Goal: Navigation & Orientation: Find specific page/section

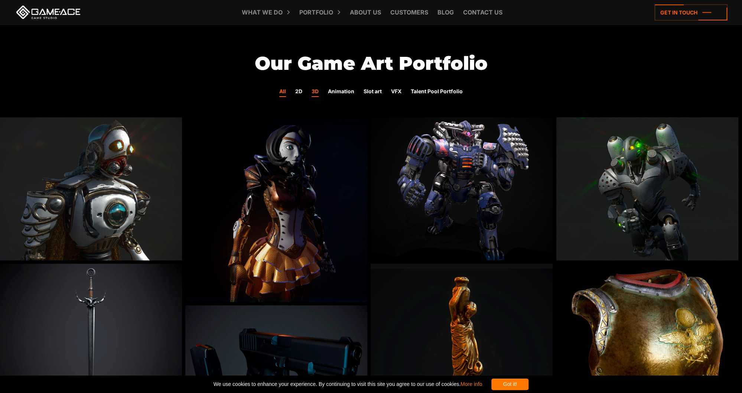
click at [280, 90] on link "All" at bounding box center [282, 92] width 7 height 10
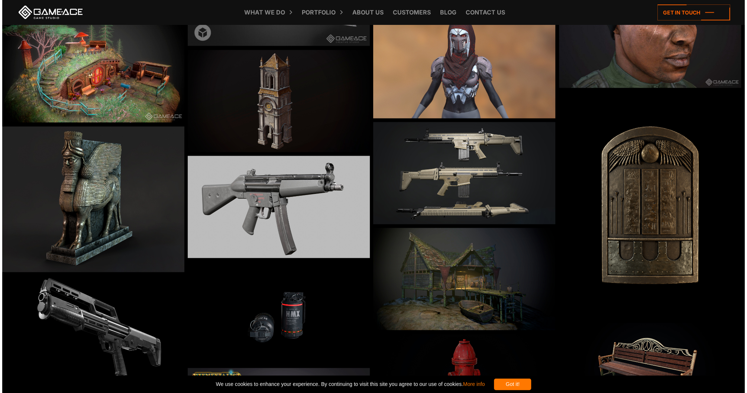
scroll to position [921, 0]
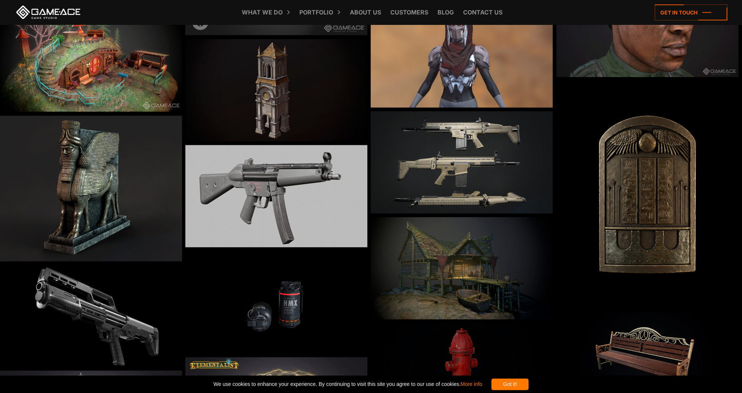
click at [143, 91] on img at bounding box center [91, 60] width 182 height 102
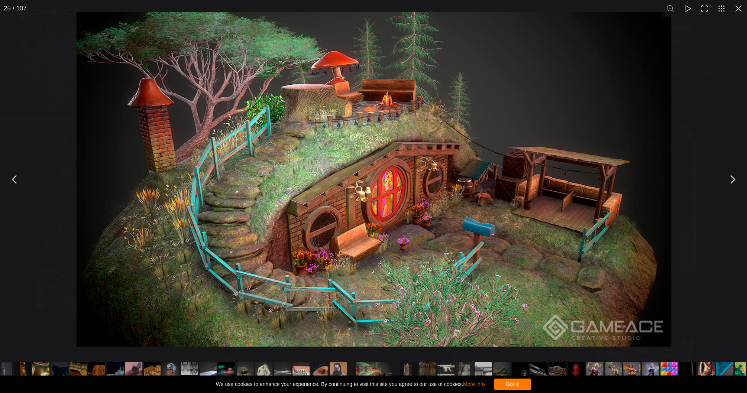
click at [495, 144] on img "You can close this modal content with the ESC key" at bounding box center [374, 179] width 594 height 334
click at [733, 176] on button "You can close this modal content with the ESC key" at bounding box center [732, 179] width 19 height 19
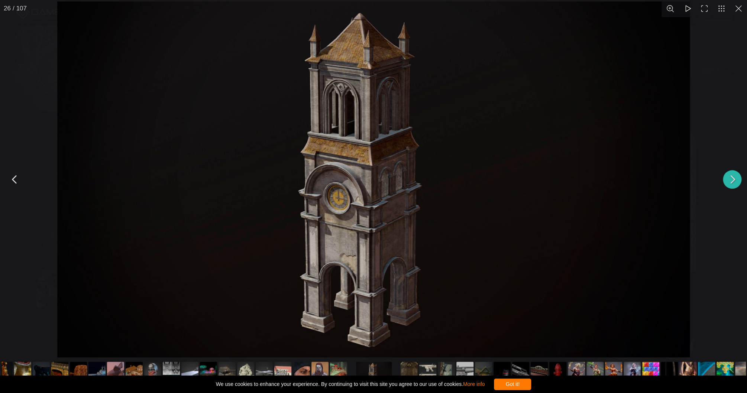
click at [733, 176] on button "You can close this modal content with the ESC key" at bounding box center [732, 179] width 19 height 19
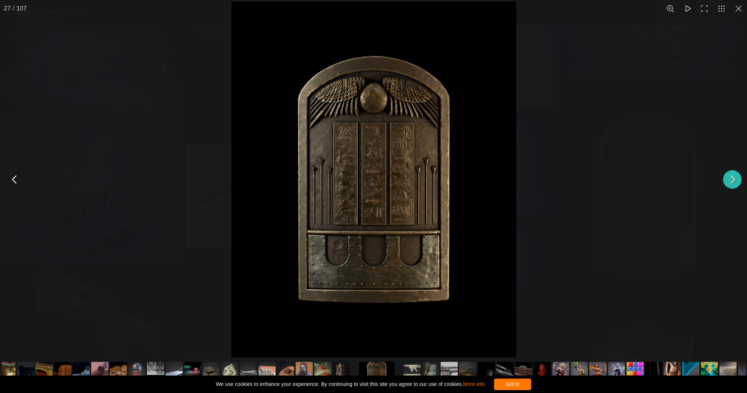
click at [733, 176] on button "You can close this modal content with the ESC key" at bounding box center [732, 179] width 19 height 19
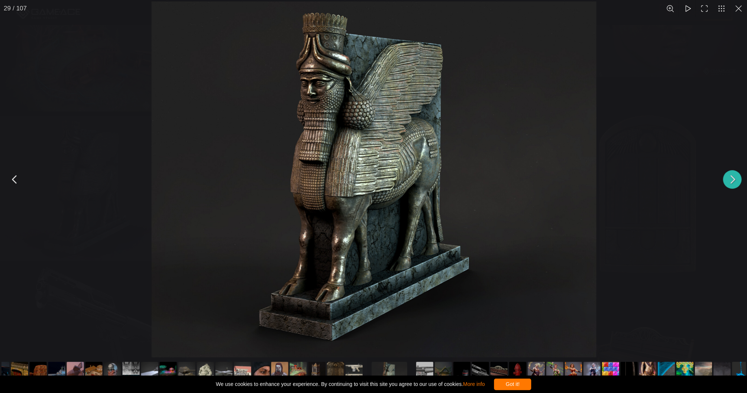
click at [733, 176] on button "You can close this modal content with the ESC key" at bounding box center [732, 179] width 19 height 19
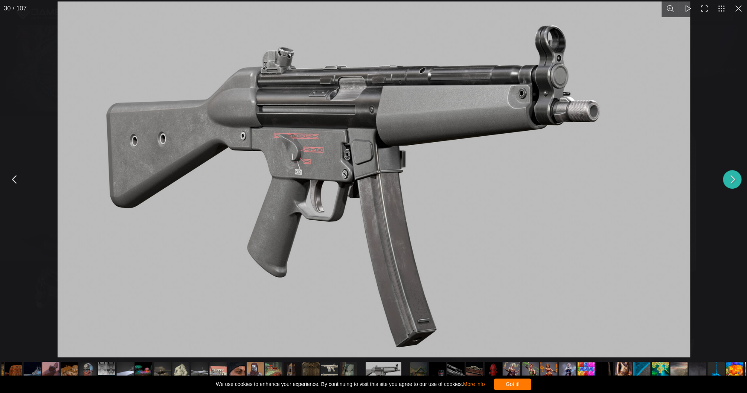
click at [733, 176] on button "You can close this modal content with the ESC key" at bounding box center [732, 179] width 19 height 19
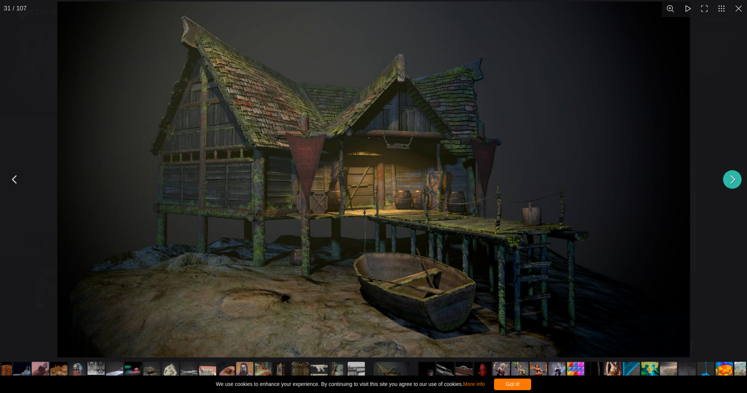
click at [733, 176] on button "You can close this modal content with the ESC key" at bounding box center [732, 179] width 19 height 19
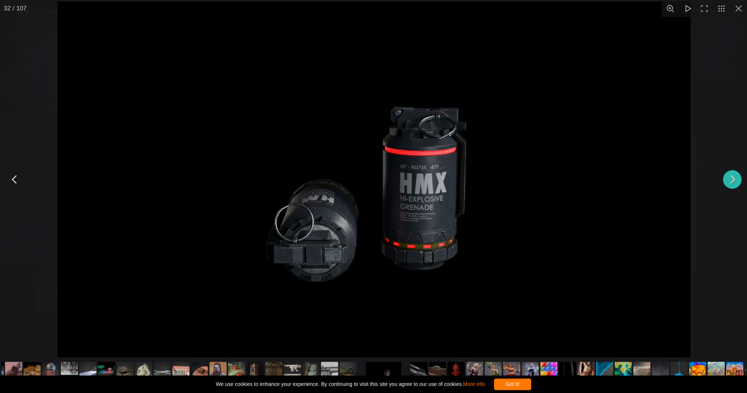
click at [733, 176] on button "You can close this modal content with the ESC key" at bounding box center [732, 179] width 19 height 19
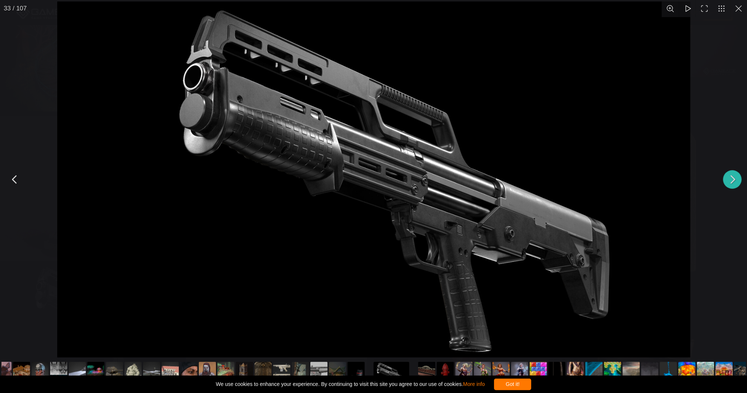
click at [733, 176] on button "You can close this modal content with the ESC key" at bounding box center [732, 179] width 19 height 19
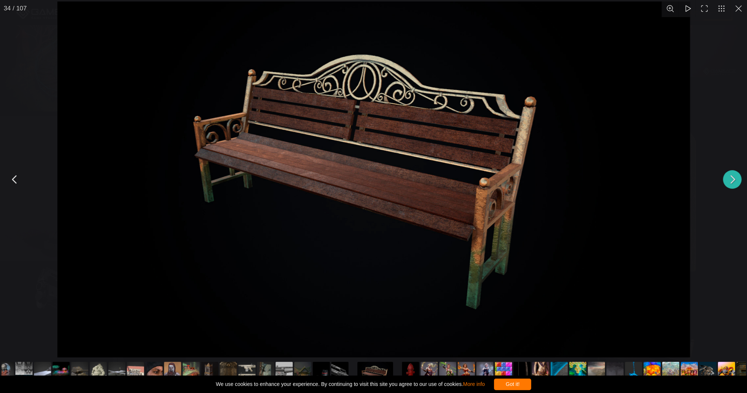
click at [733, 176] on button "You can close this modal content with the ESC key" at bounding box center [732, 179] width 19 height 19
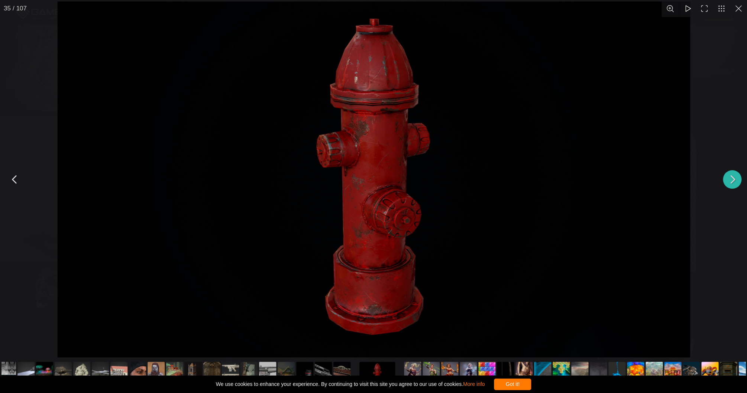
click at [733, 176] on button "You can close this modal content with the ESC key" at bounding box center [732, 179] width 19 height 19
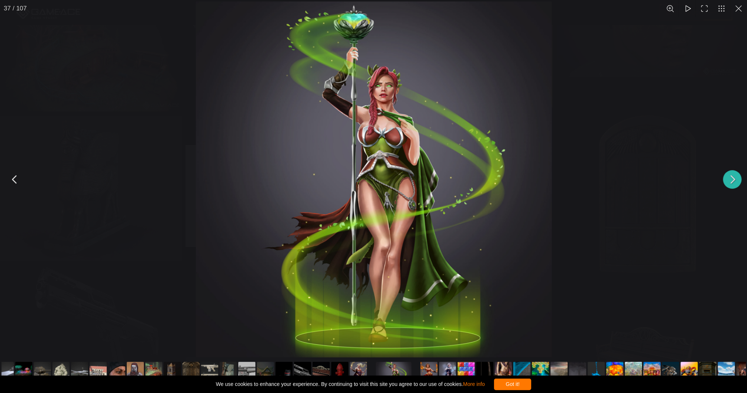
click at [733, 176] on button "You can close this modal content with the ESC key" at bounding box center [732, 179] width 19 height 19
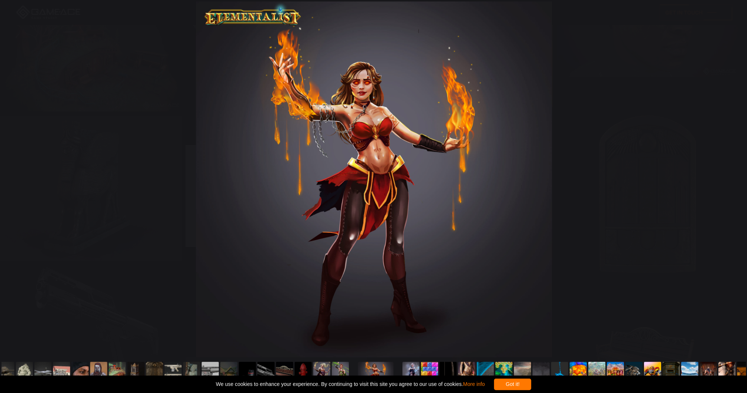
click at [733, 176] on button "You can close this modal content with the ESC key" at bounding box center [732, 179] width 19 height 19
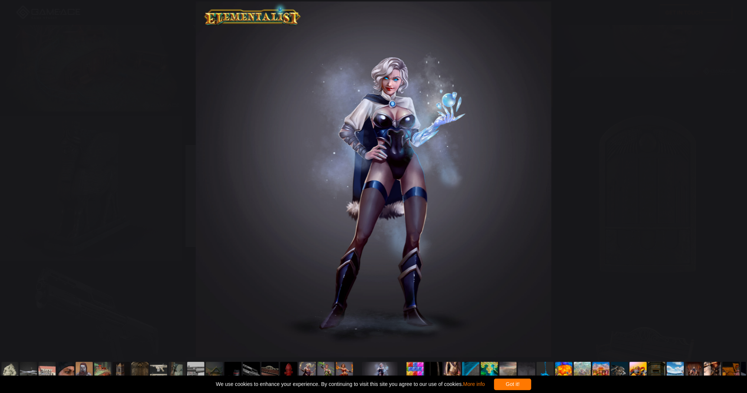
click at [733, 176] on button "You can close this modal content with the ESC key" at bounding box center [732, 179] width 19 height 19
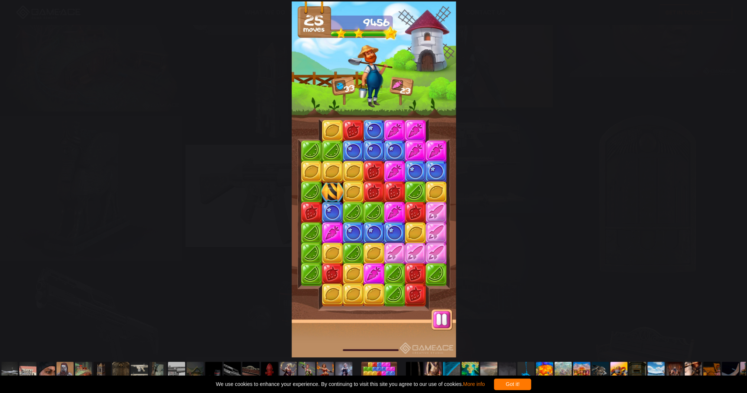
click at [733, 176] on button "You can close this modal content with the ESC key" at bounding box center [732, 179] width 19 height 19
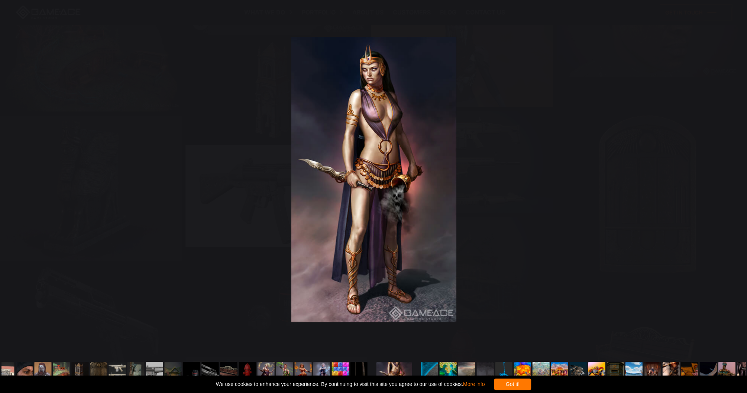
click at [733, 176] on button "You can close this modal content with the ESC key" at bounding box center [732, 179] width 19 height 19
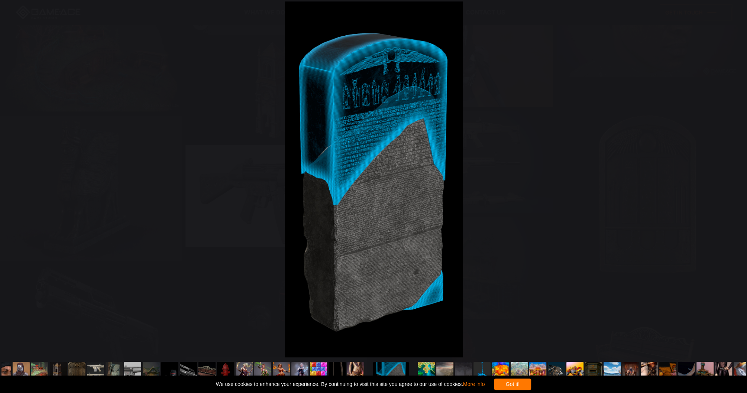
click at [733, 176] on button "You can close this modal content with the ESC key" at bounding box center [732, 179] width 19 height 19
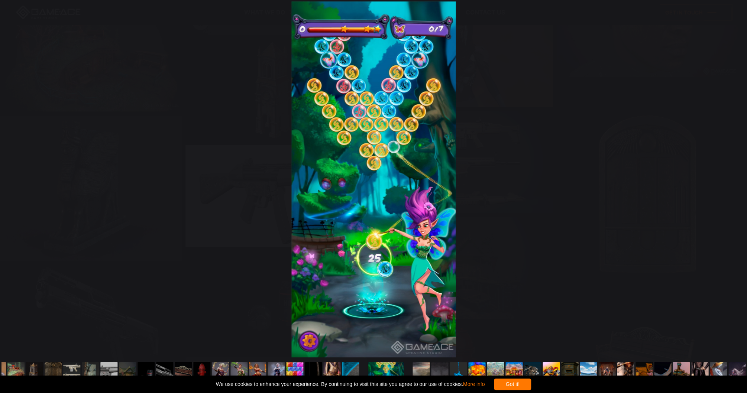
click at [733, 176] on button "You can close this modal content with the ESC key" at bounding box center [732, 179] width 19 height 19
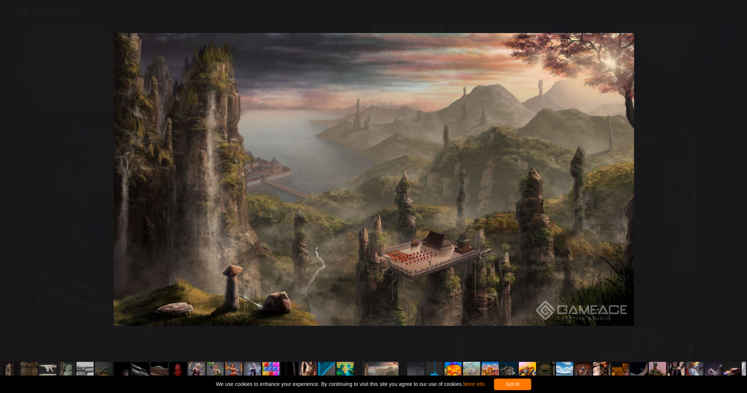
click at [733, 176] on button "You can close this modal content with the ESC key" at bounding box center [732, 179] width 19 height 19
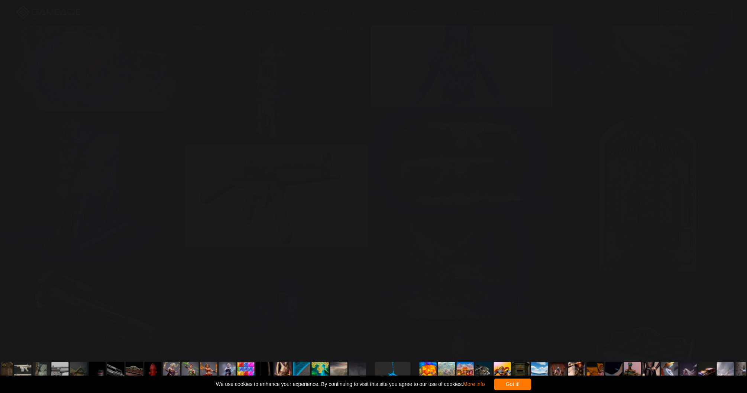
click at [733, 176] on button "You can close this modal content with the ESC key" at bounding box center [732, 179] width 19 height 19
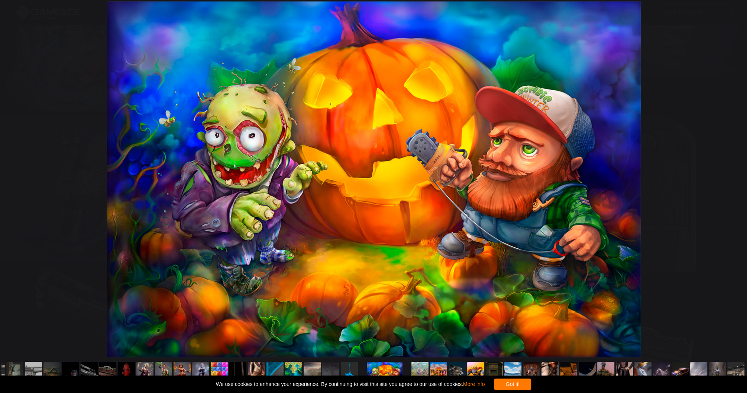
click at [733, 176] on button "You can close this modal content with the ESC key" at bounding box center [732, 179] width 19 height 19
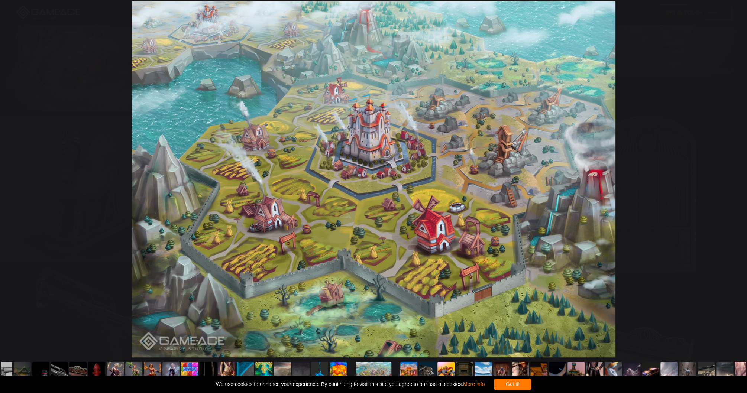
click at [733, 176] on button "You can close this modal content with the ESC key" at bounding box center [732, 179] width 19 height 19
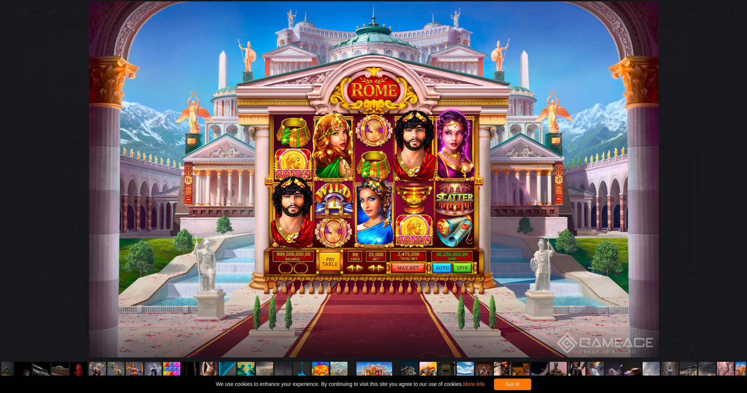
click at [733, 176] on button "You can close this modal content with the ESC key" at bounding box center [732, 179] width 19 height 19
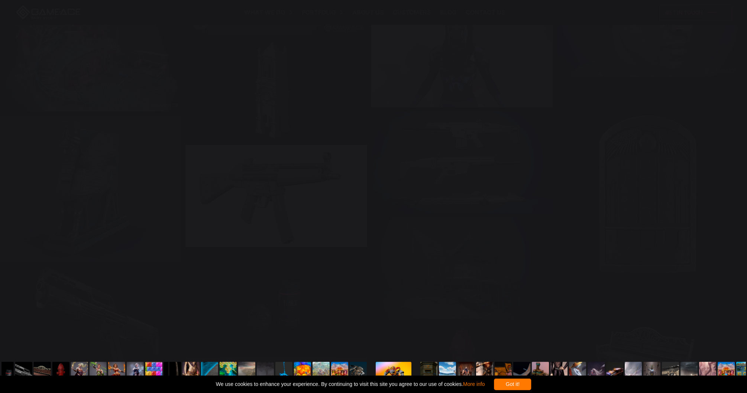
click at [733, 176] on button "You can close this modal content with the ESC key" at bounding box center [732, 179] width 19 height 19
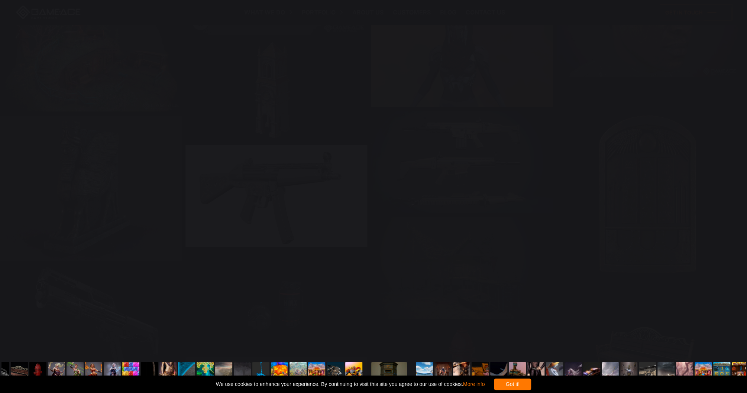
click at [733, 176] on button "You can close this modal content with the ESC key" at bounding box center [732, 179] width 19 height 19
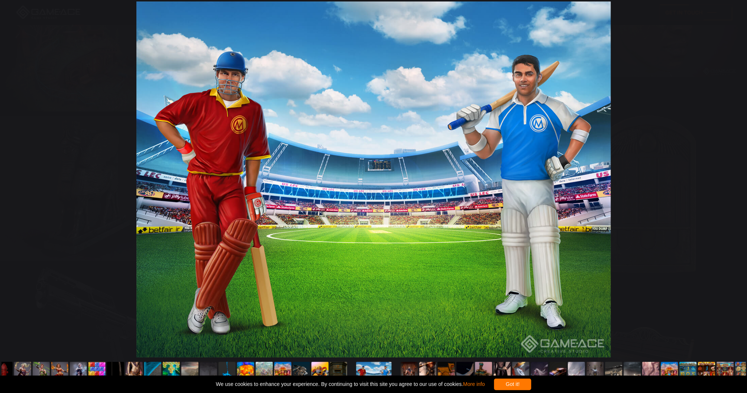
click at [733, 176] on button "You can close this modal content with the ESC key" at bounding box center [732, 179] width 19 height 19
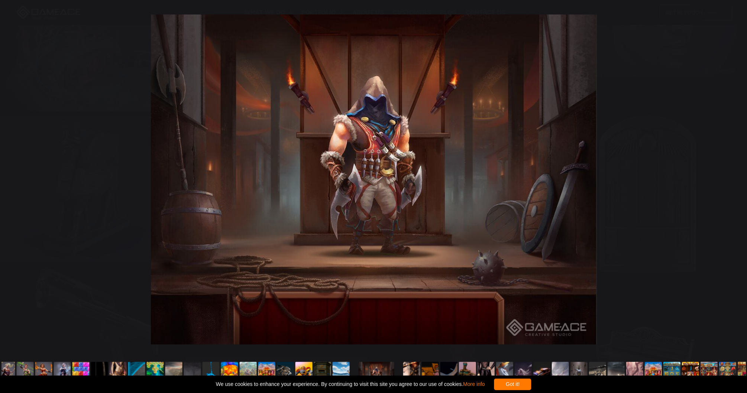
click at [733, 176] on button "You can close this modal content with the ESC key" at bounding box center [732, 179] width 19 height 19
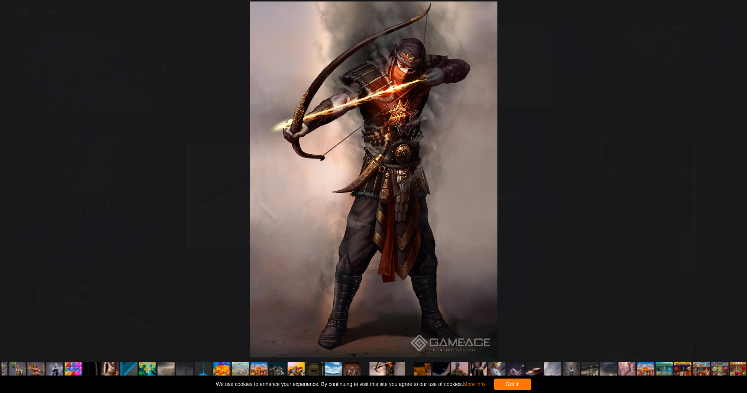
click at [733, 176] on button "You can close this modal content with the ESC key" at bounding box center [732, 179] width 19 height 19
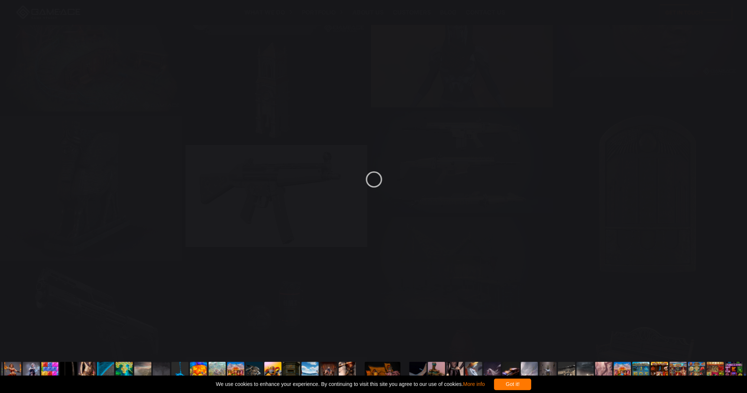
click at [733, 176] on button "You can close this modal content with the ESC key" at bounding box center [732, 179] width 19 height 19
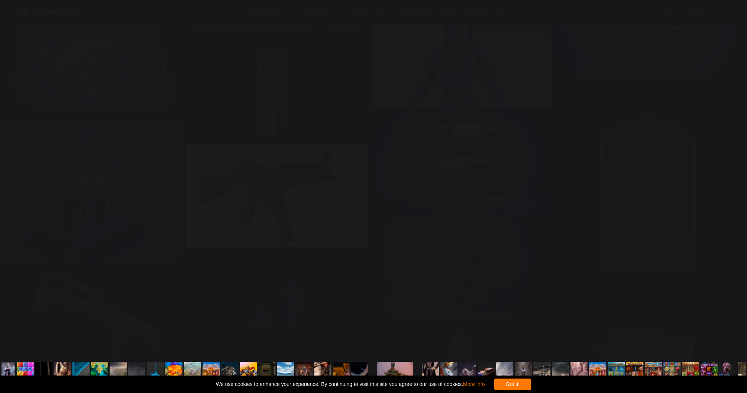
click at [733, 176] on button "You can close this modal content with the ESC key" at bounding box center [732, 179] width 19 height 19
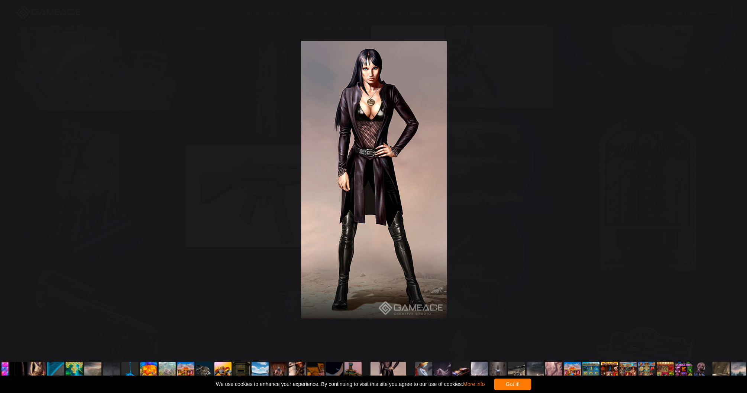
click at [733, 176] on button "You can close this modal content with the ESC key" at bounding box center [732, 179] width 19 height 19
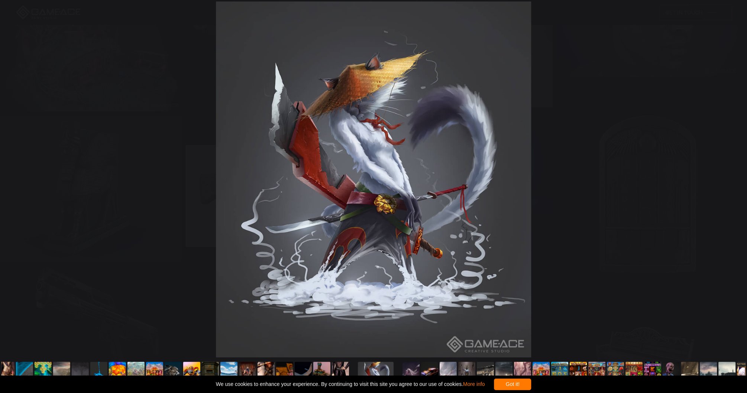
click at [733, 176] on button "You can close this modal content with the ESC key" at bounding box center [732, 179] width 19 height 19
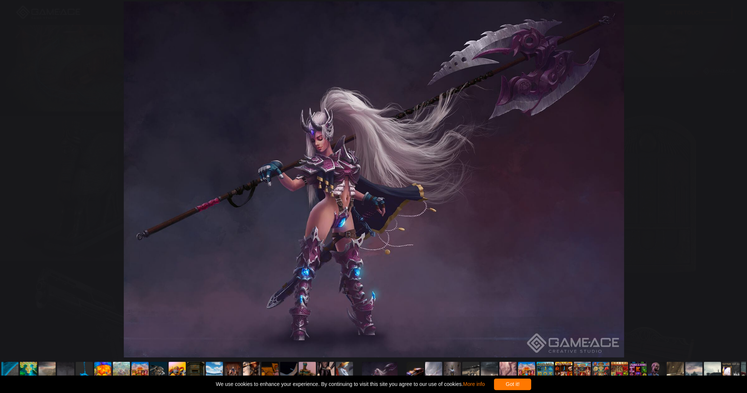
click at [733, 176] on button "You can close this modal content with the ESC key" at bounding box center [732, 179] width 19 height 19
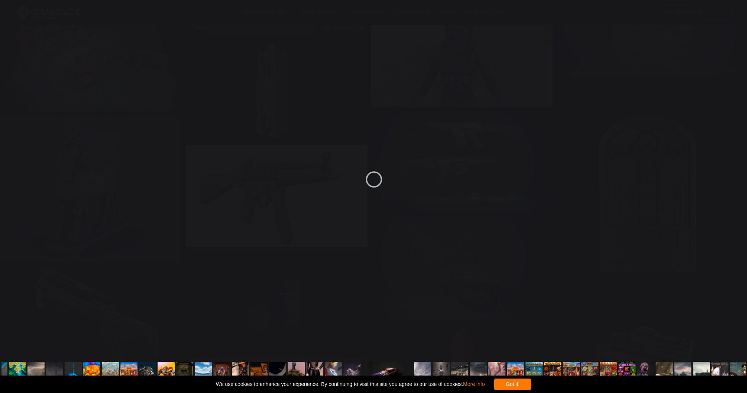
click at [733, 176] on button "You can close this modal content with the ESC key" at bounding box center [732, 179] width 19 height 19
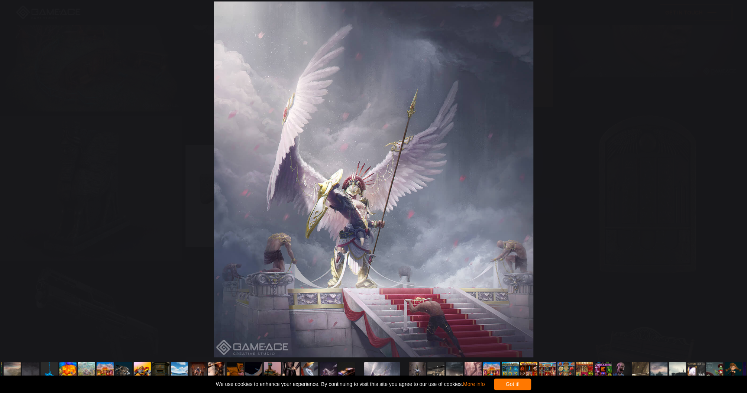
click at [733, 176] on button "You can close this modal content with the ESC key" at bounding box center [732, 179] width 19 height 19
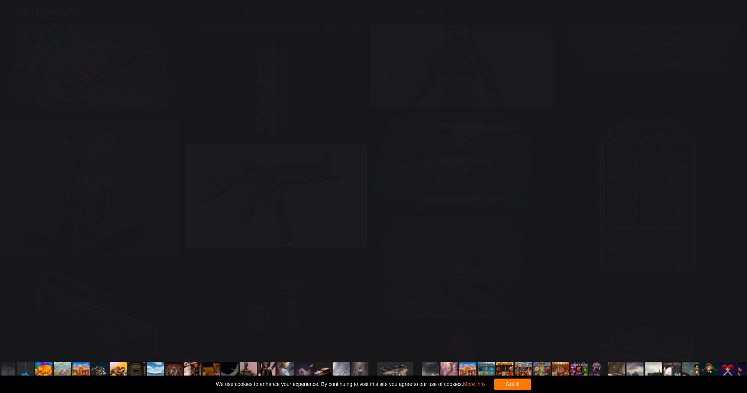
click at [733, 176] on button "You can close this modal content with the ESC key" at bounding box center [732, 179] width 19 height 19
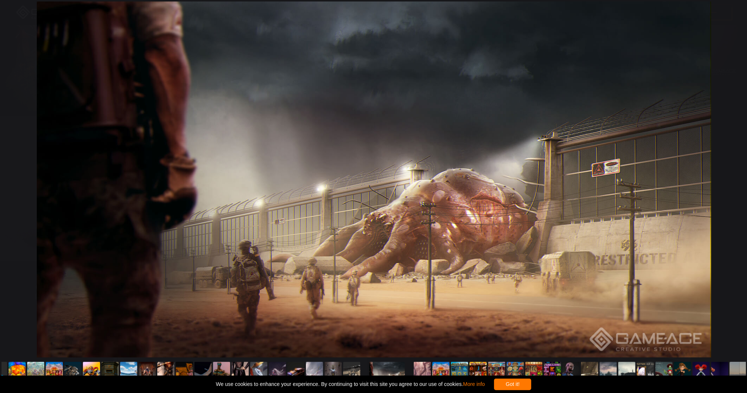
click at [733, 176] on button "You can close this modal content with the ESC key" at bounding box center [732, 179] width 19 height 19
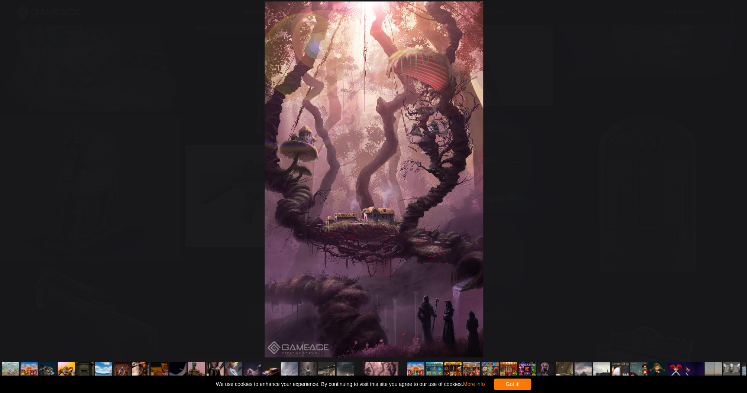
click at [733, 176] on button "You can close this modal content with the ESC key" at bounding box center [732, 179] width 19 height 19
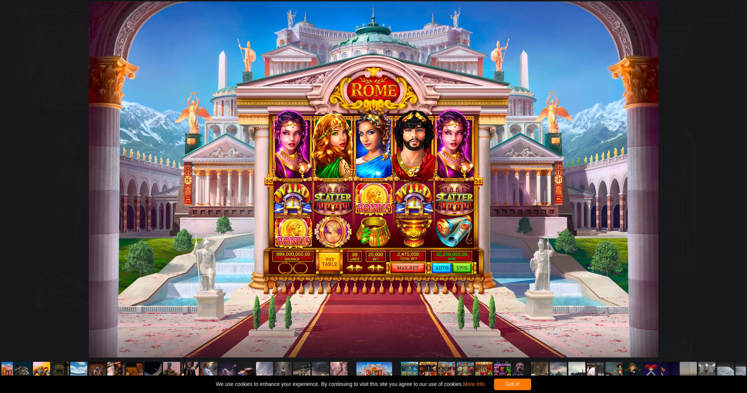
click at [733, 176] on button "You can close this modal content with the ESC key" at bounding box center [732, 179] width 19 height 19
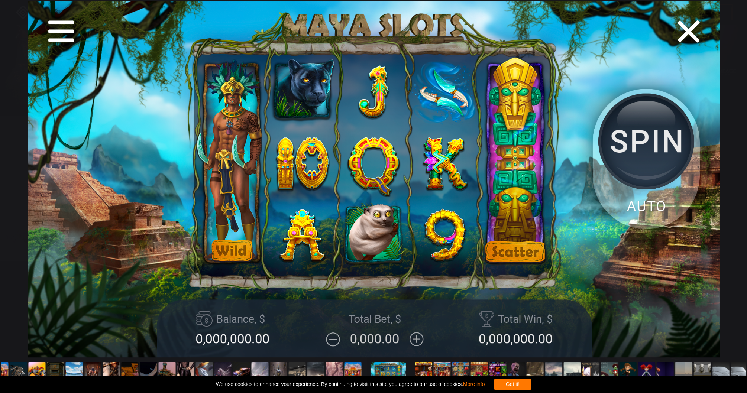
click at [733, 176] on button "You can close this modal content with the ESC key" at bounding box center [732, 179] width 19 height 19
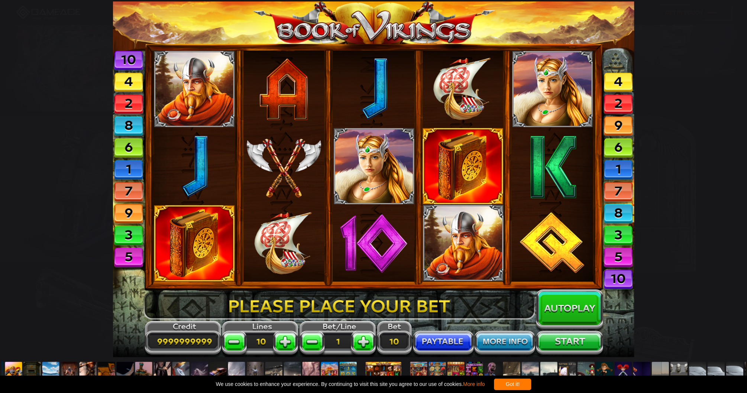
click at [733, 176] on button "You can close this modal content with the ESC key" at bounding box center [732, 179] width 19 height 19
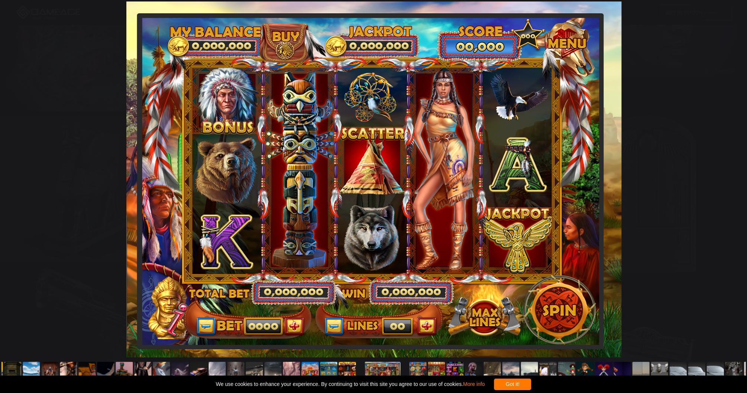
click at [733, 176] on button "You can close this modal content with the ESC key" at bounding box center [732, 179] width 19 height 19
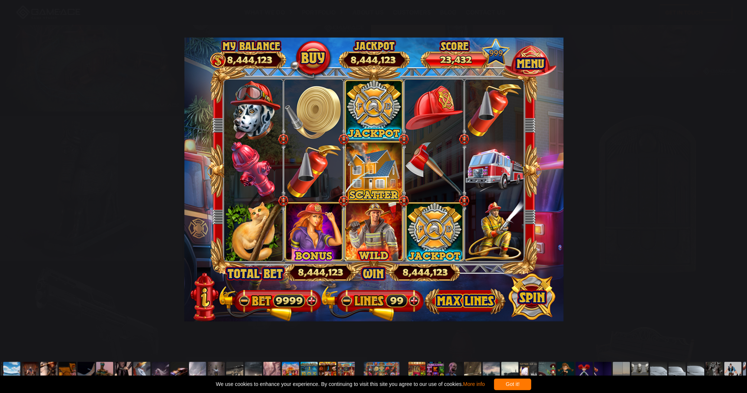
click at [733, 176] on button "You can close this modal content with the ESC key" at bounding box center [732, 179] width 19 height 19
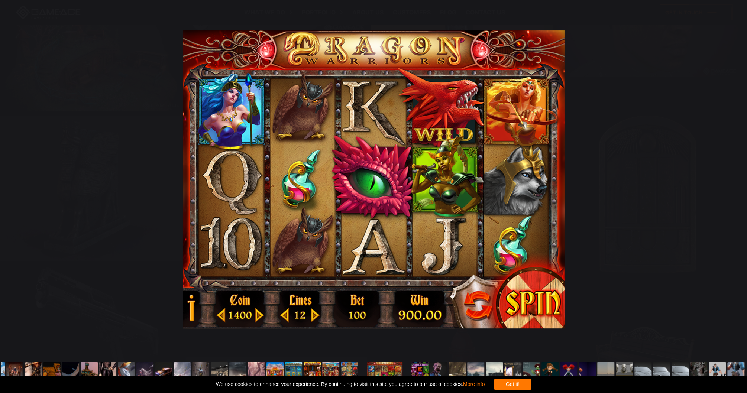
click at [733, 176] on button "You can close this modal content with the ESC key" at bounding box center [732, 179] width 19 height 19
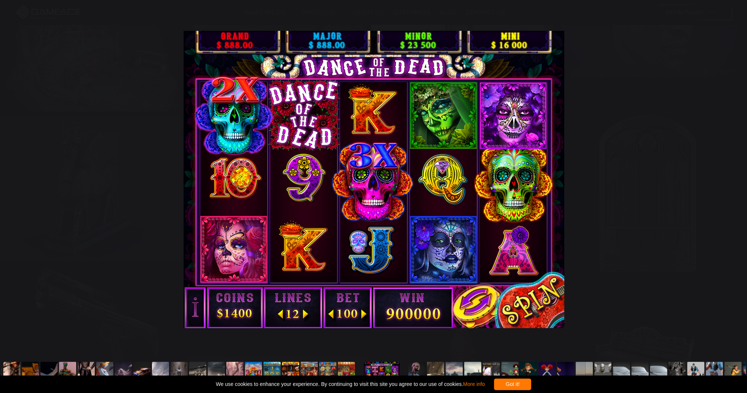
click at [733, 176] on button "You can close this modal content with the ESC key" at bounding box center [732, 179] width 19 height 19
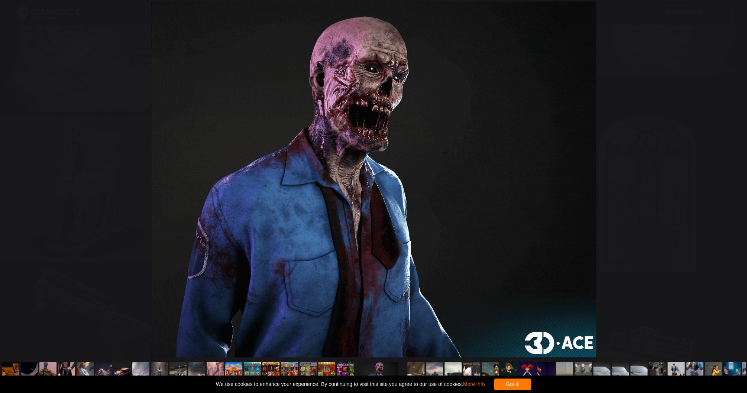
click at [733, 176] on button "You can close this modal content with the ESC key" at bounding box center [732, 179] width 19 height 19
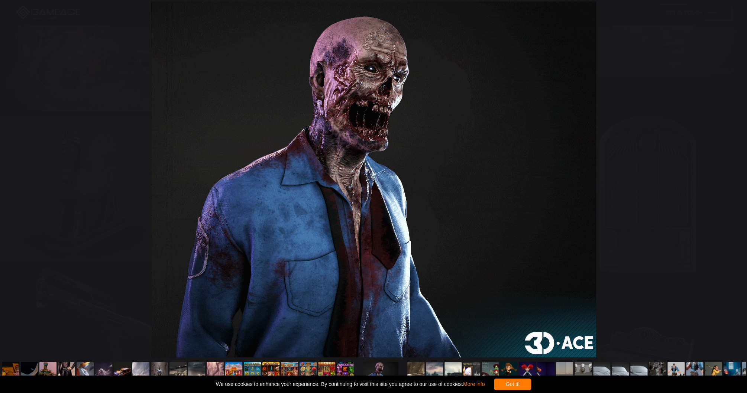
click at [733, 176] on button "You can close this modal content with the ESC key" at bounding box center [732, 179] width 19 height 19
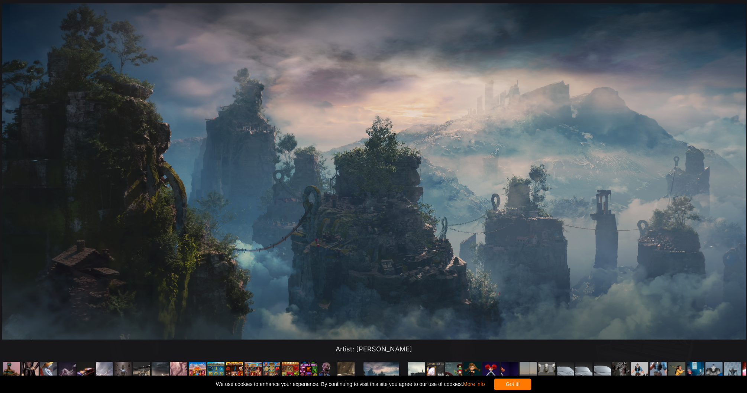
click at [733, 176] on button "You can close this modal content with the ESC key" at bounding box center [732, 179] width 19 height 19
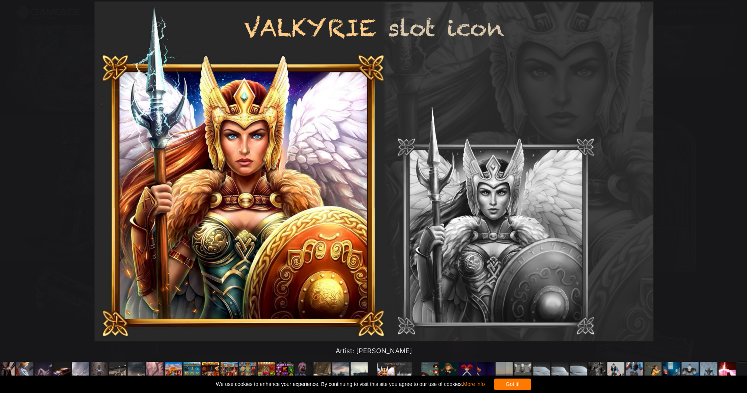
click at [733, 176] on button "You can close this modal content with the ESC key" at bounding box center [732, 179] width 19 height 19
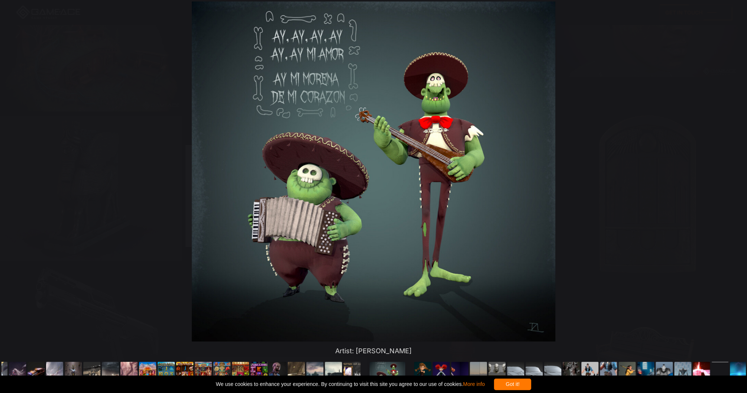
click at [733, 176] on button "You can close this modal content with the ESC key" at bounding box center [732, 179] width 19 height 19
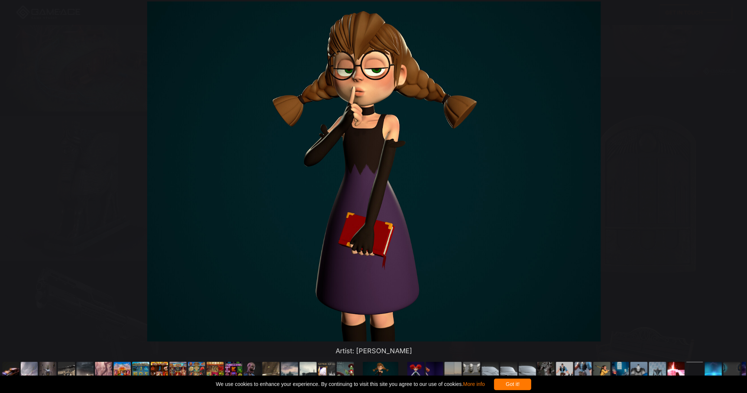
click at [733, 176] on button "You can close this modal content with the ESC key" at bounding box center [732, 179] width 19 height 19
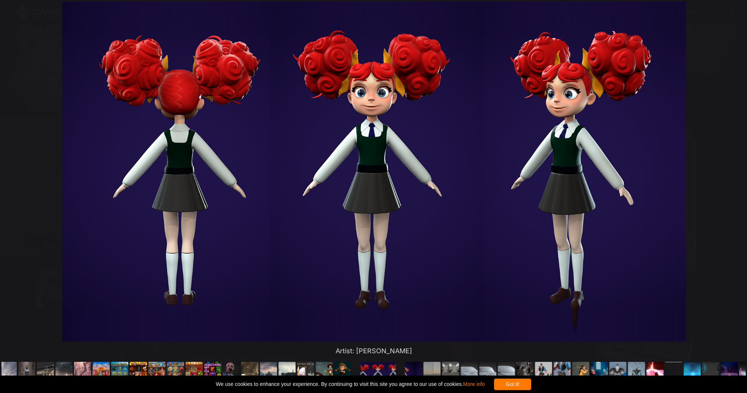
click at [733, 176] on button "You can close this modal content with the ESC key" at bounding box center [732, 179] width 19 height 19
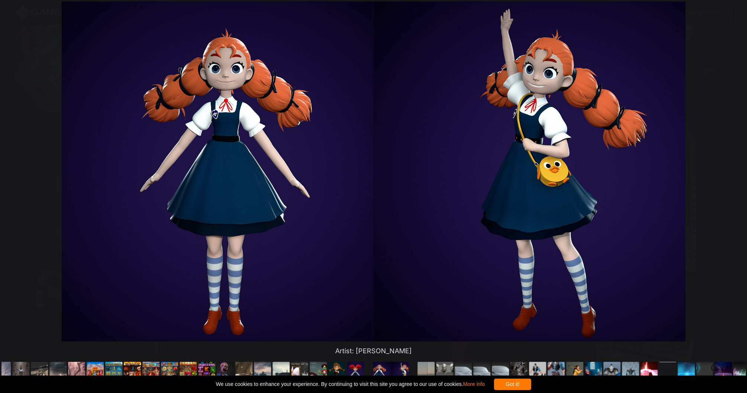
click at [733, 176] on button "You can close this modal content with the ESC key" at bounding box center [732, 179] width 19 height 19
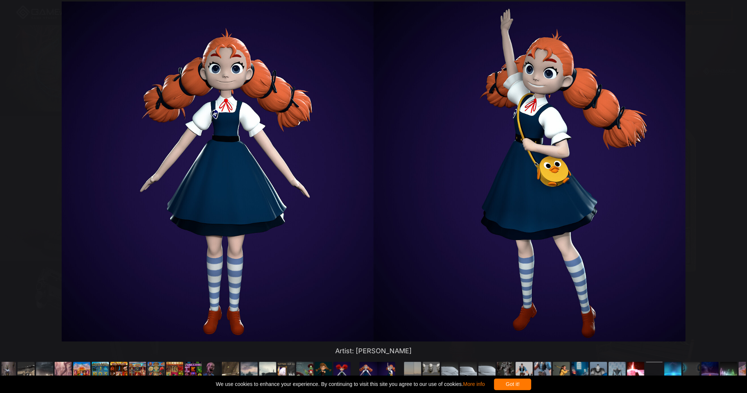
click at [733, 176] on button "You can close this modal content with the ESC key" at bounding box center [732, 179] width 19 height 19
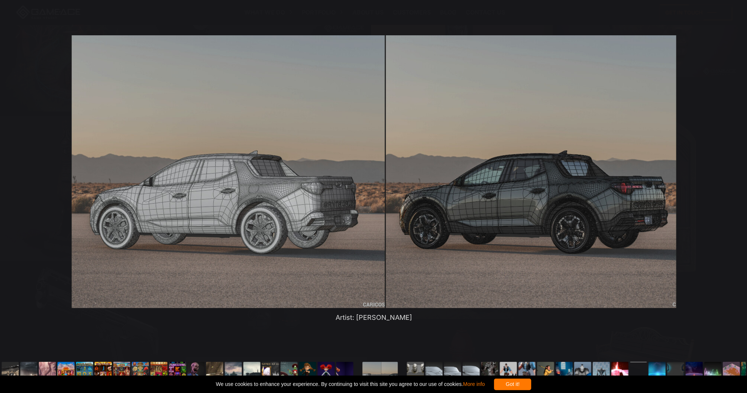
click at [733, 176] on button "You can close this modal content with the ESC key" at bounding box center [732, 179] width 19 height 19
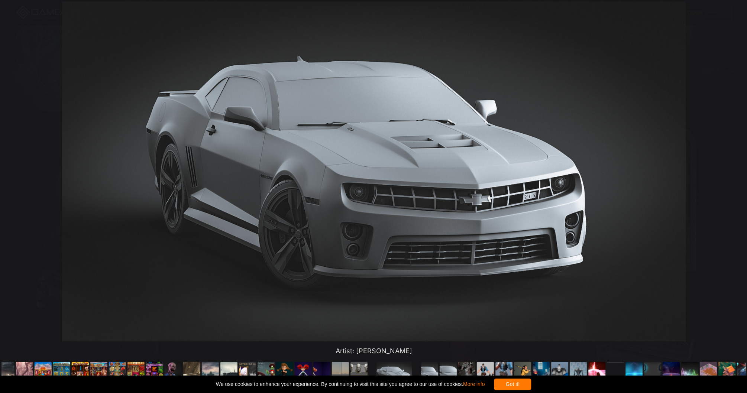
click at [733, 176] on button "You can close this modal content with the ESC key" at bounding box center [732, 179] width 19 height 19
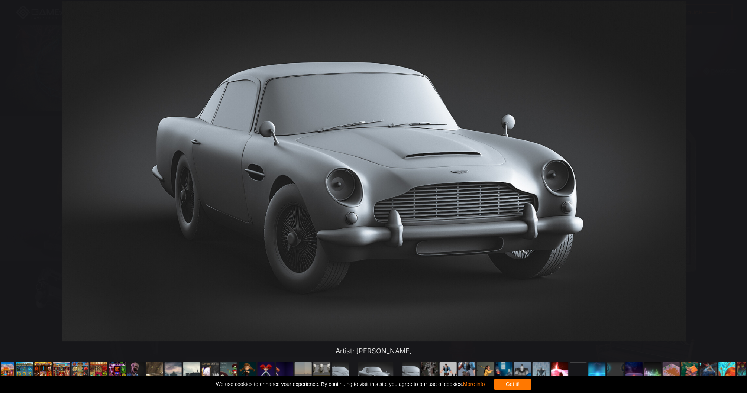
click at [733, 176] on button "You can close this modal content with the ESC key" at bounding box center [732, 179] width 19 height 19
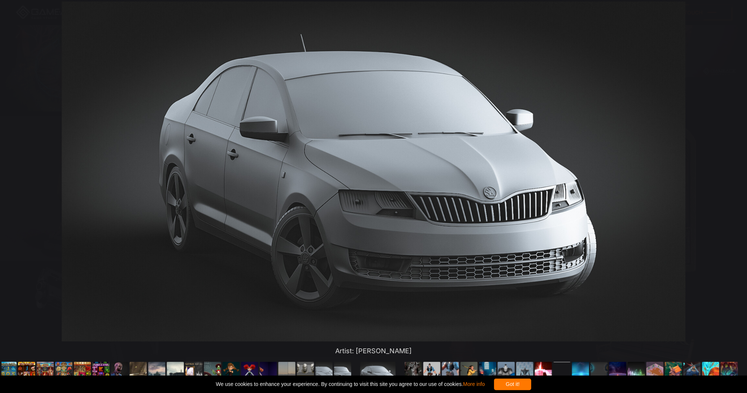
click at [733, 176] on button "You can close this modal content with the ESC key" at bounding box center [732, 179] width 19 height 19
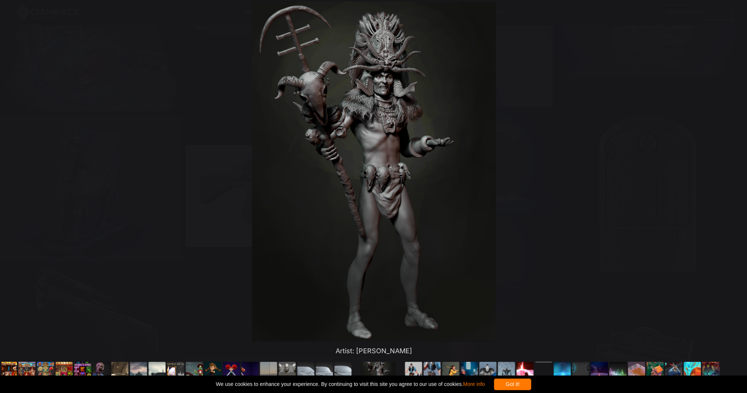
click at [733, 176] on button "You can close this modal content with the ESC key" at bounding box center [732, 179] width 19 height 19
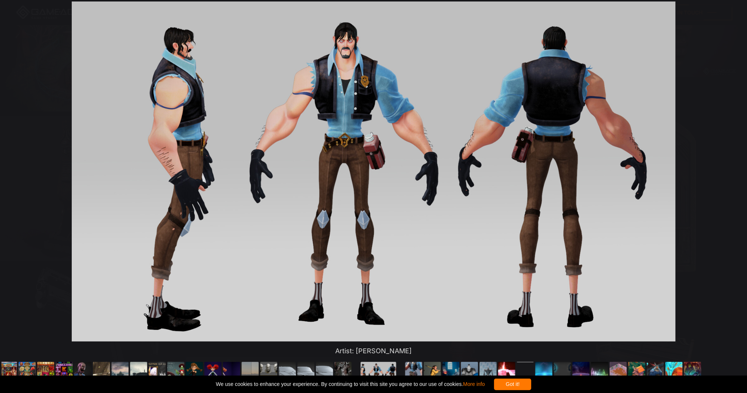
click at [733, 176] on button "You can close this modal content with the ESC key" at bounding box center [732, 179] width 19 height 19
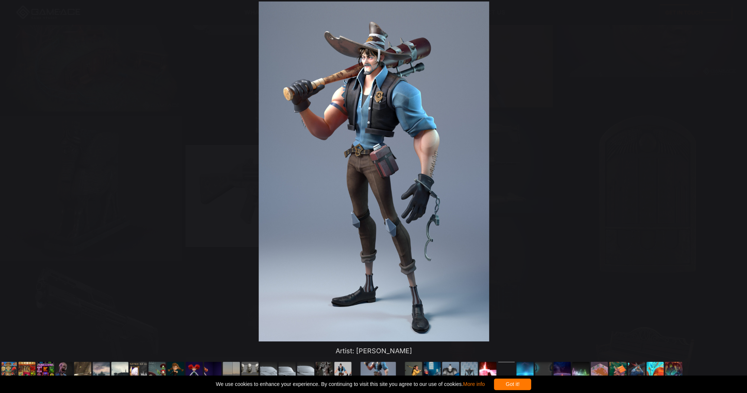
click at [733, 176] on button "You can close this modal content with the ESC key" at bounding box center [732, 179] width 19 height 19
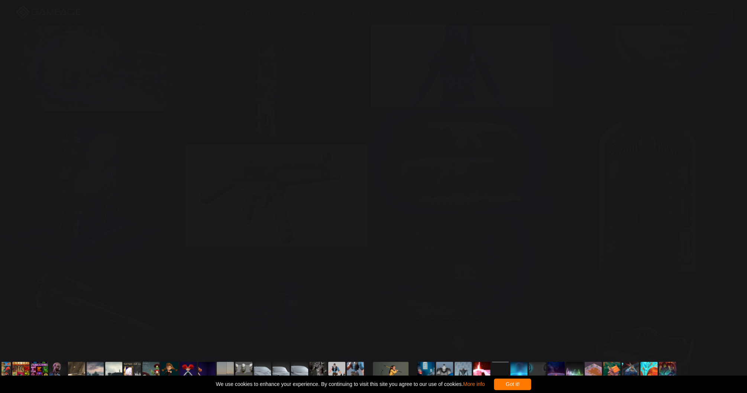
click at [733, 176] on button "You can close this modal content with the ESC key" at bounding box center [732, 179] width 19 height 19
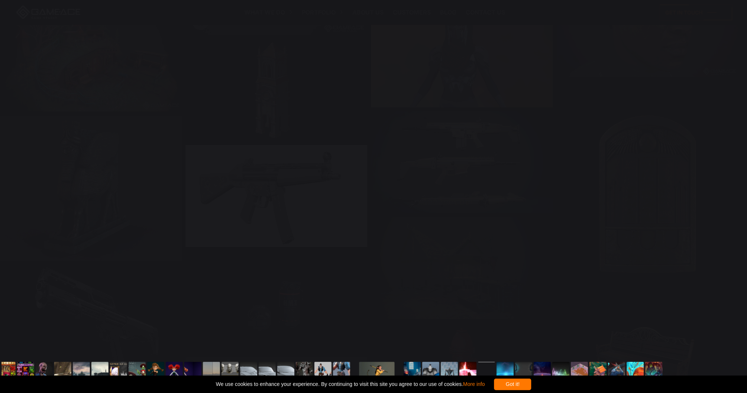
click at [733, 176] on button "You can close this modal content with the ESC key" at bounding box center [732, 179] width 19 height 19
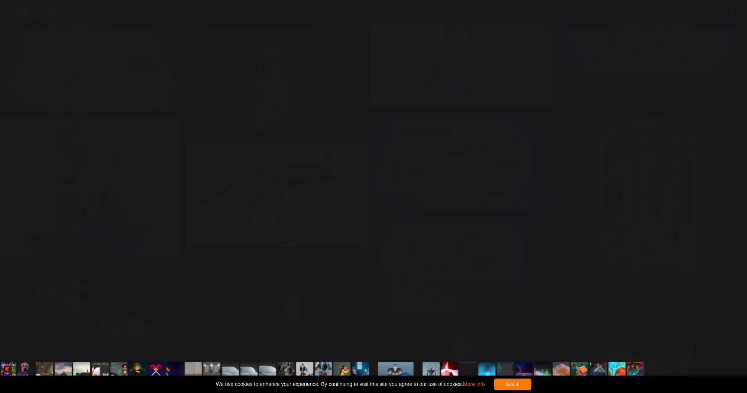
click at [733, 176] on button "You can close this modal content with the ESC key" at bounding box center [732, 179] width 19 height 19
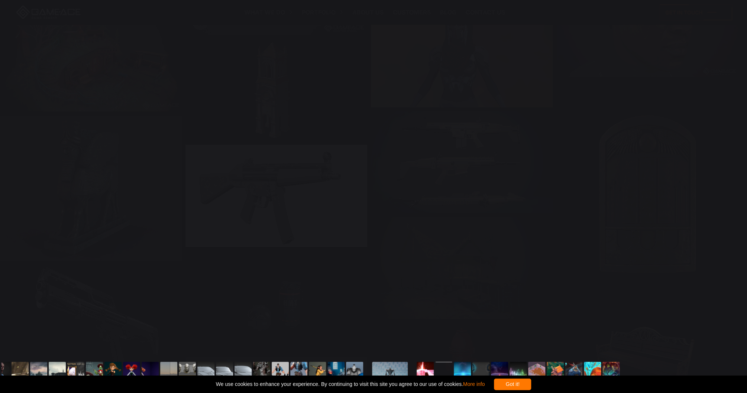
click at [733, 176] on button "You can close this modal content with the ESC key" at bounding box center [732, 179] width 19 height 19
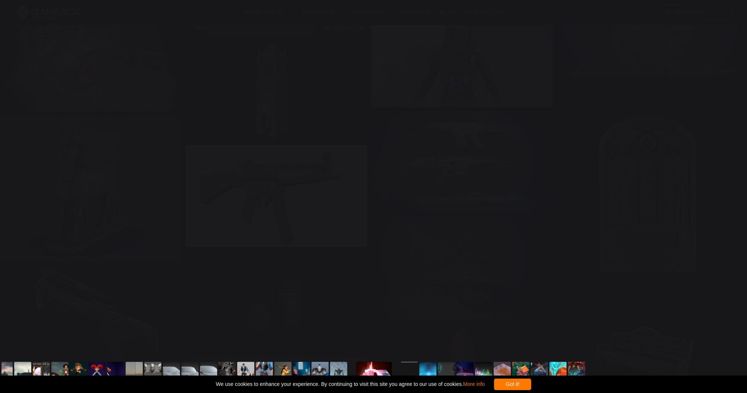
click at [733, 176] on button "You can close this modal content with the ESC key" at bounding box center [732, 179] width 19 height 19
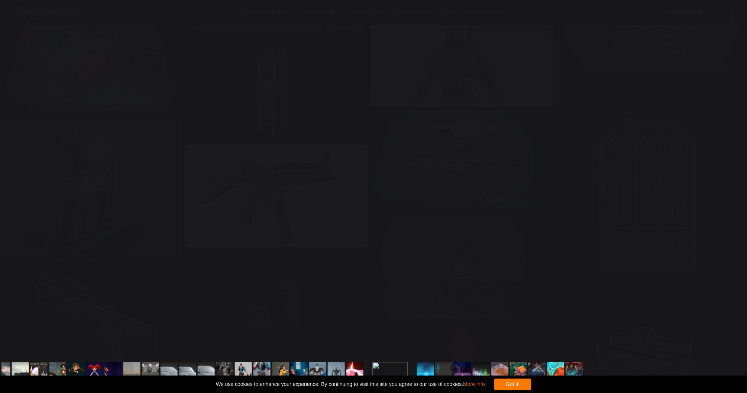
click at [733, 176] on button "You can close this modal content with the ESC key" at bounding box center [732, 179] width 19 height 19
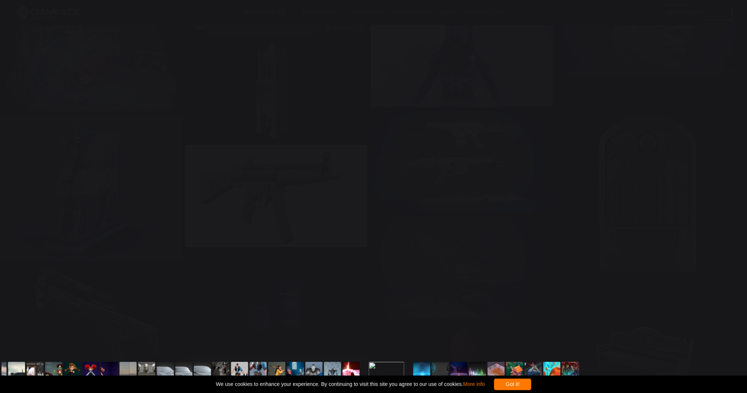
click at [733, 176] on button "You can close this modal content with the ESC key" at bounding box center [732, 179] width 19 height 19
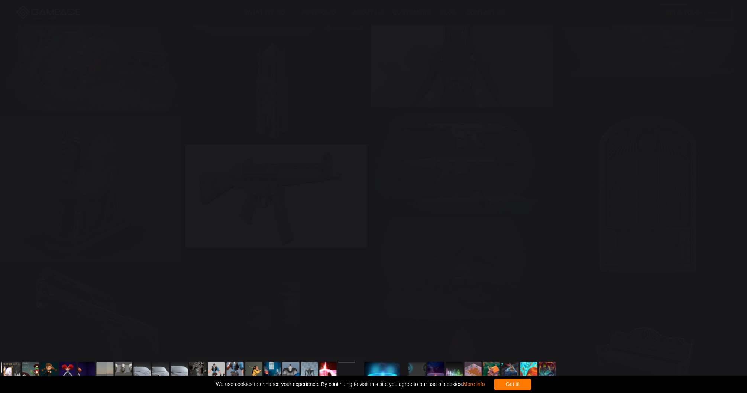
click at [733, 176] on button "You can close this modal content with the ESC key" at bounding box center [732, 179] width 19 height 19
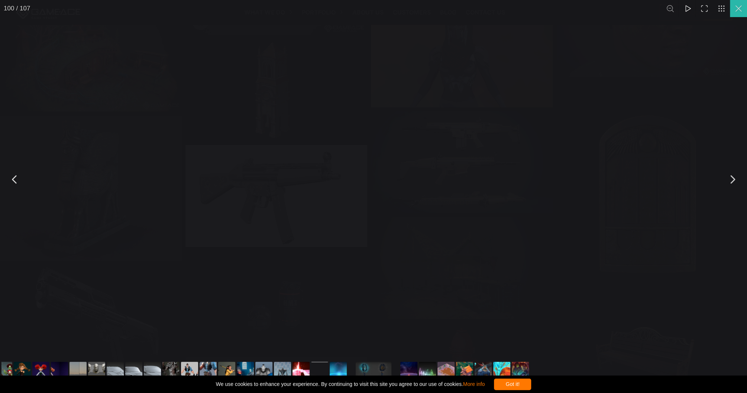
click at [736, 10] on button "You can close this modal content with the ESC key" at bounding box center [738, 8] width 17 height 17
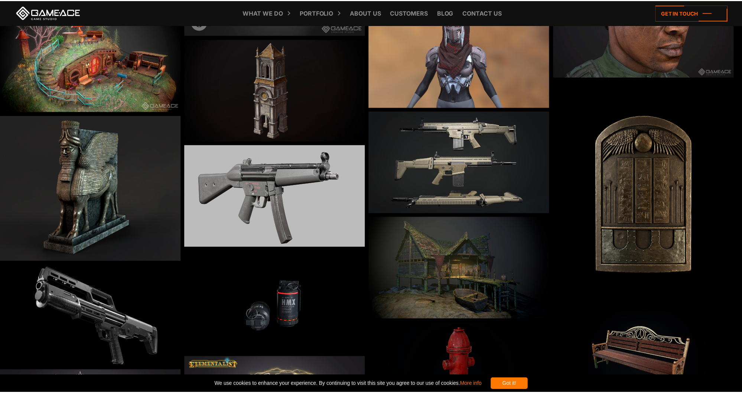
scroll to position [3948, 0]
